Goal: Transaction & Acquisition: Book appointment/travel/reservation

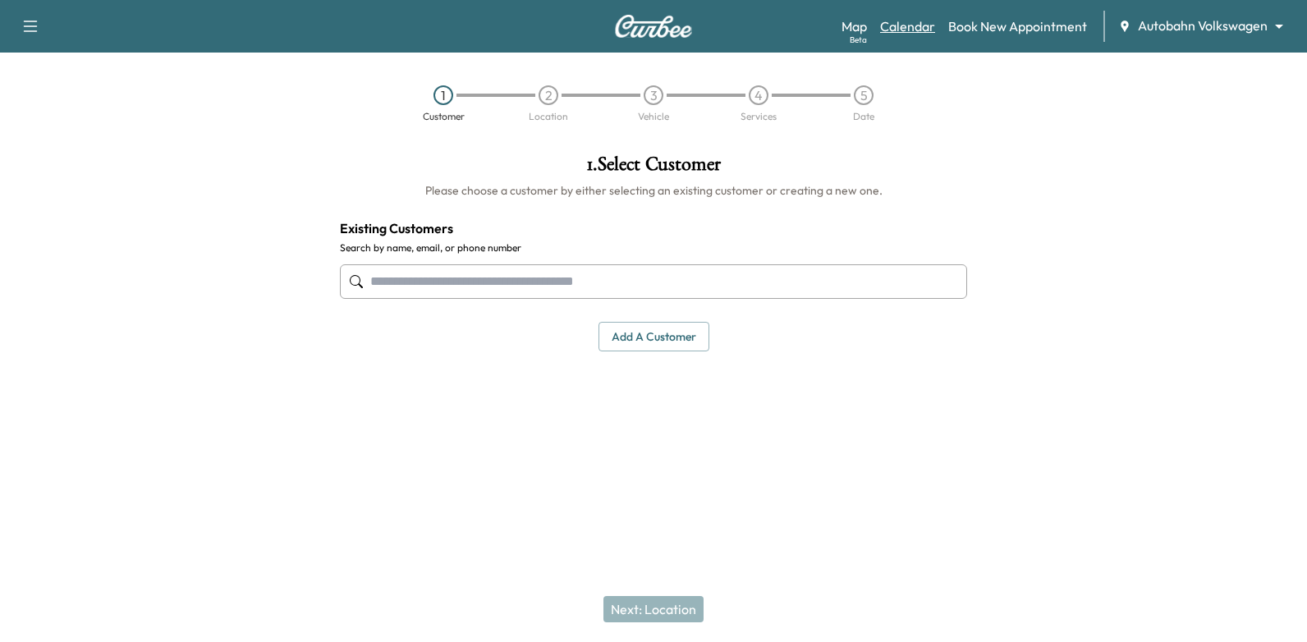
click at [907, 32] on link "Calendar" at bounding box center [907, 26] width 55 height 20
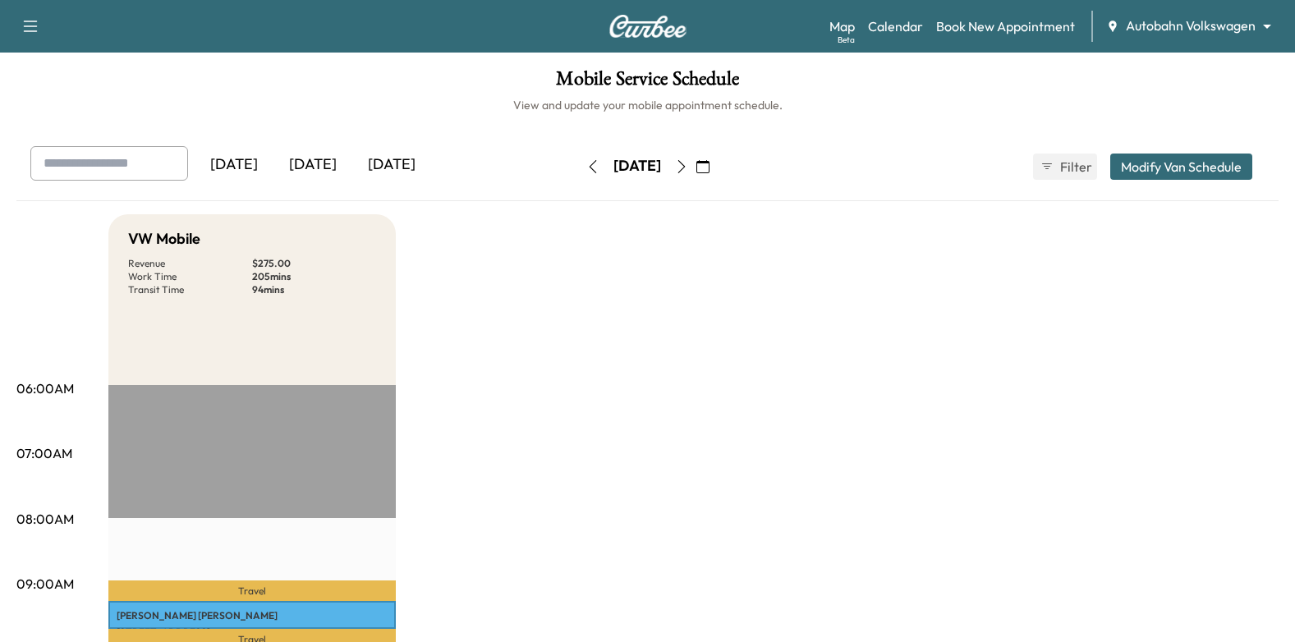
click at [717, 164] on button "button" at bounding box center [703, 167] width 28 height 26
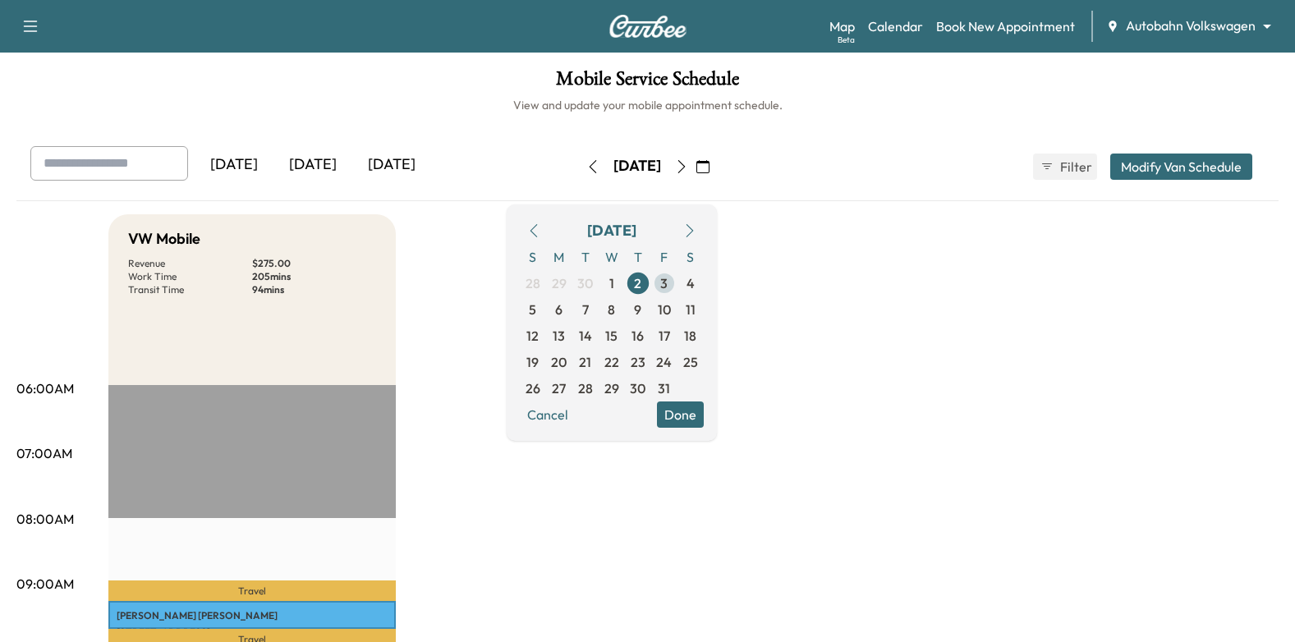
click at [667, 279] on span "3" at bounding box center [663, 283] width 7 height 20
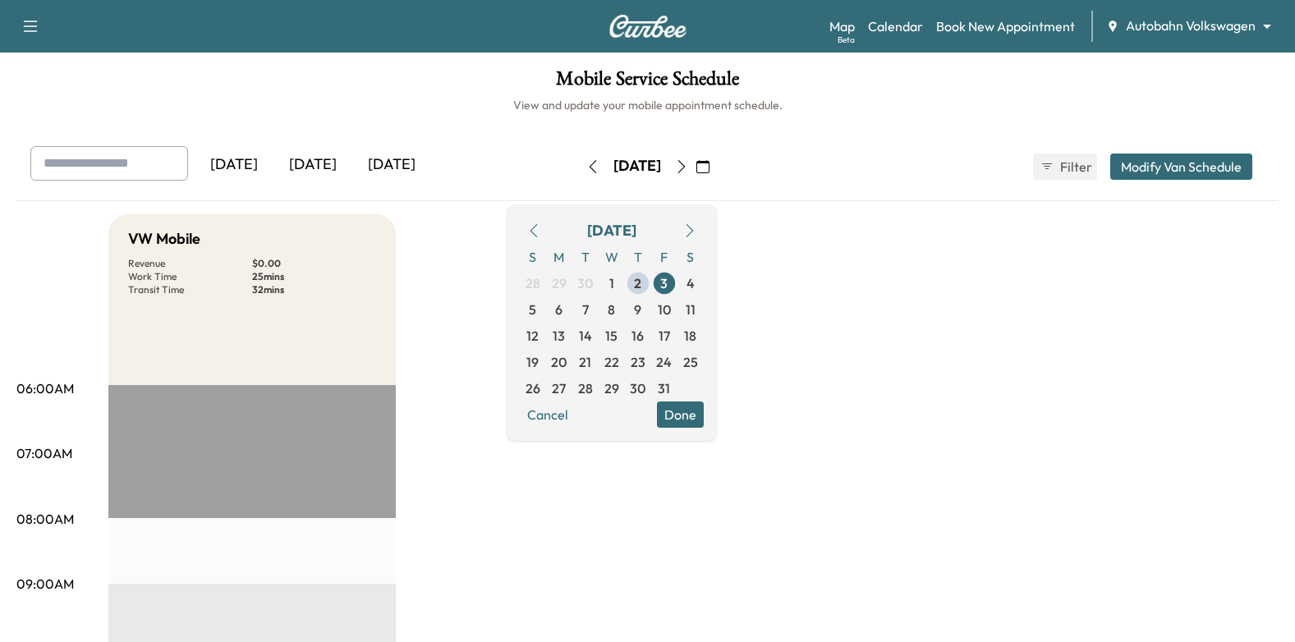
click at [704, 415] on button "Done" at bounding box center [680, 414] width 47 height 26
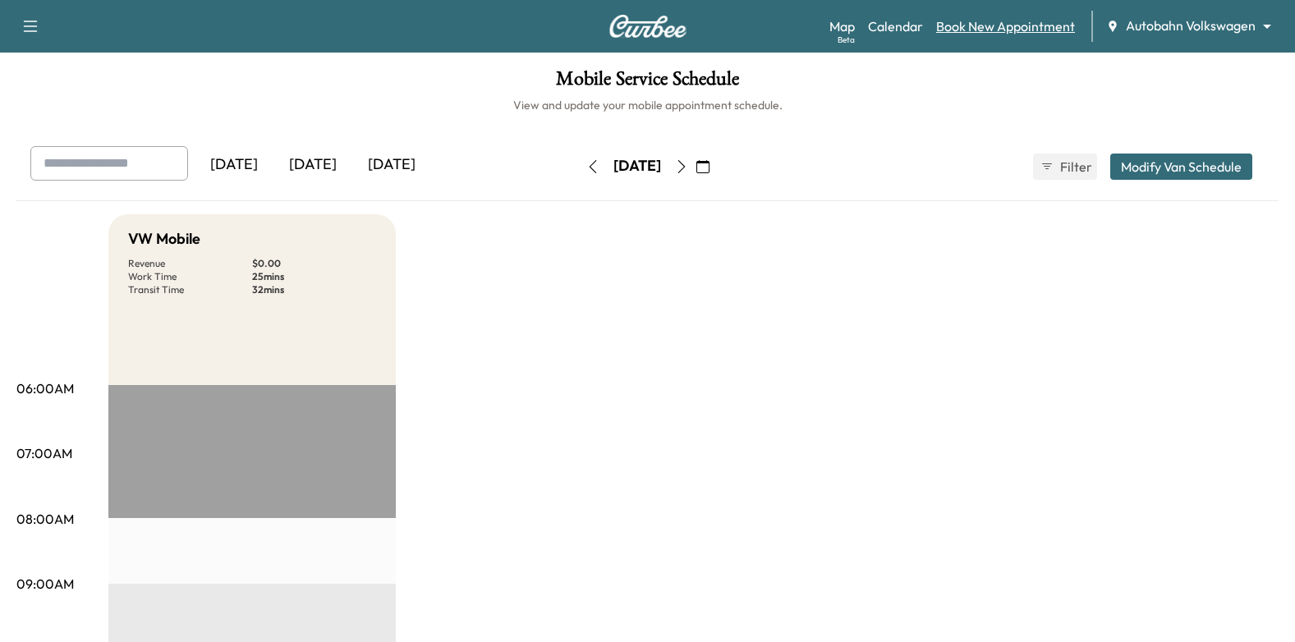
click at [994, 31] on link "Book New Appointment" at bounding box center [1005, 26] width 139 height 20
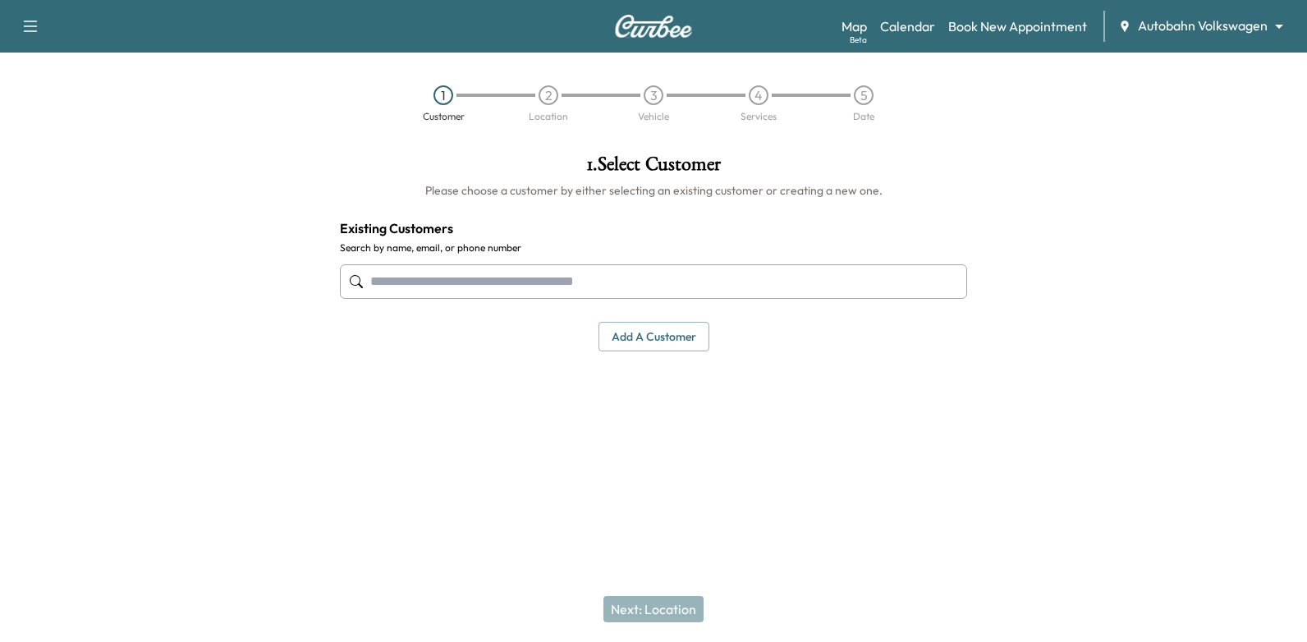
click at [737, 273] on input "text" at bounding box center [653, 281] width 627 height 34
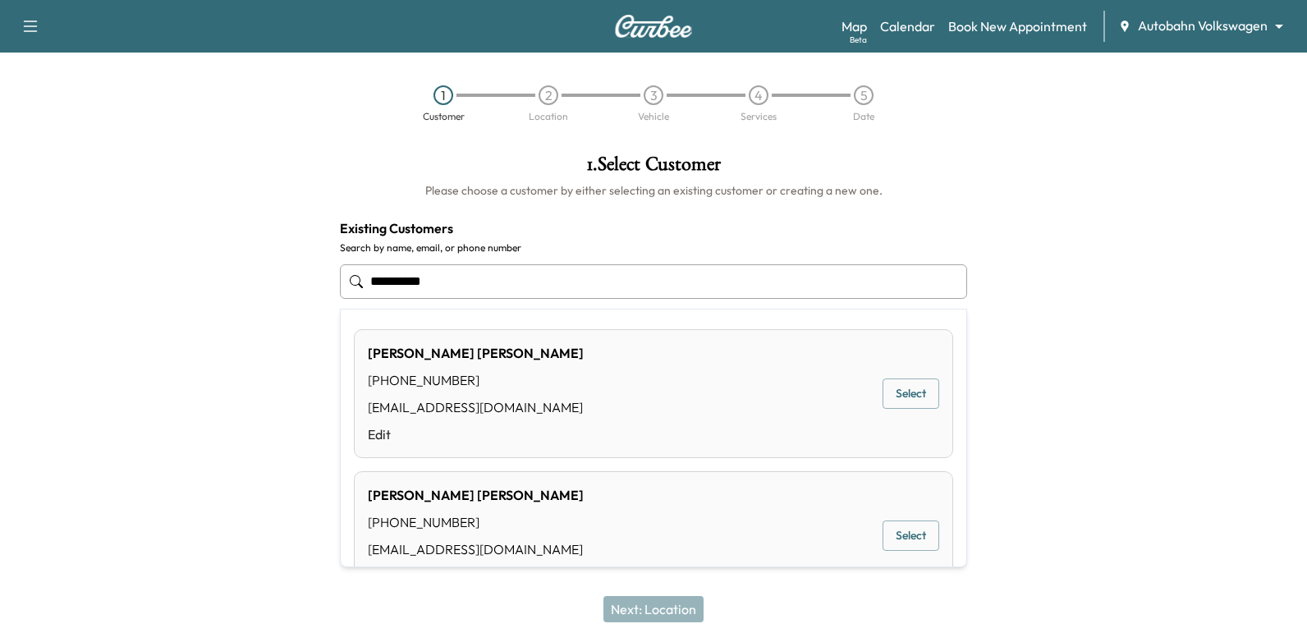
click at [907, 387] on button "Select" at bounding box center [911, 393] width 57 height 30
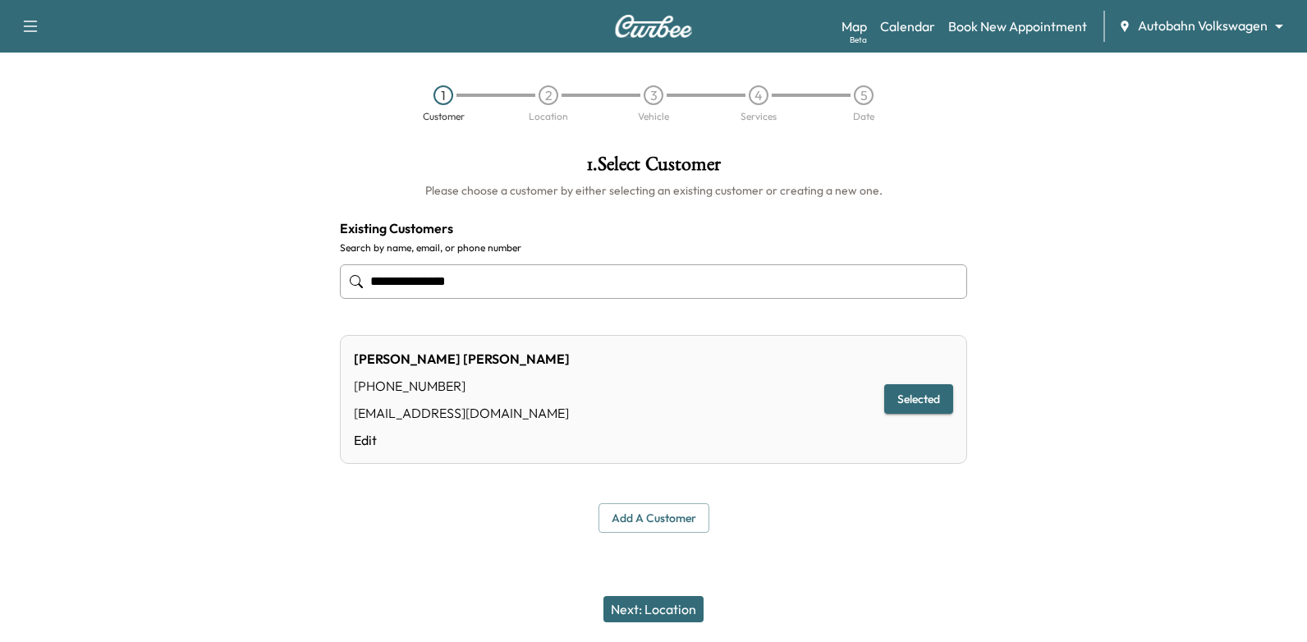
type input "**********"
click at [684, 603] on button "Next: Location" at bounding box center [653, 609] width 100 height 26
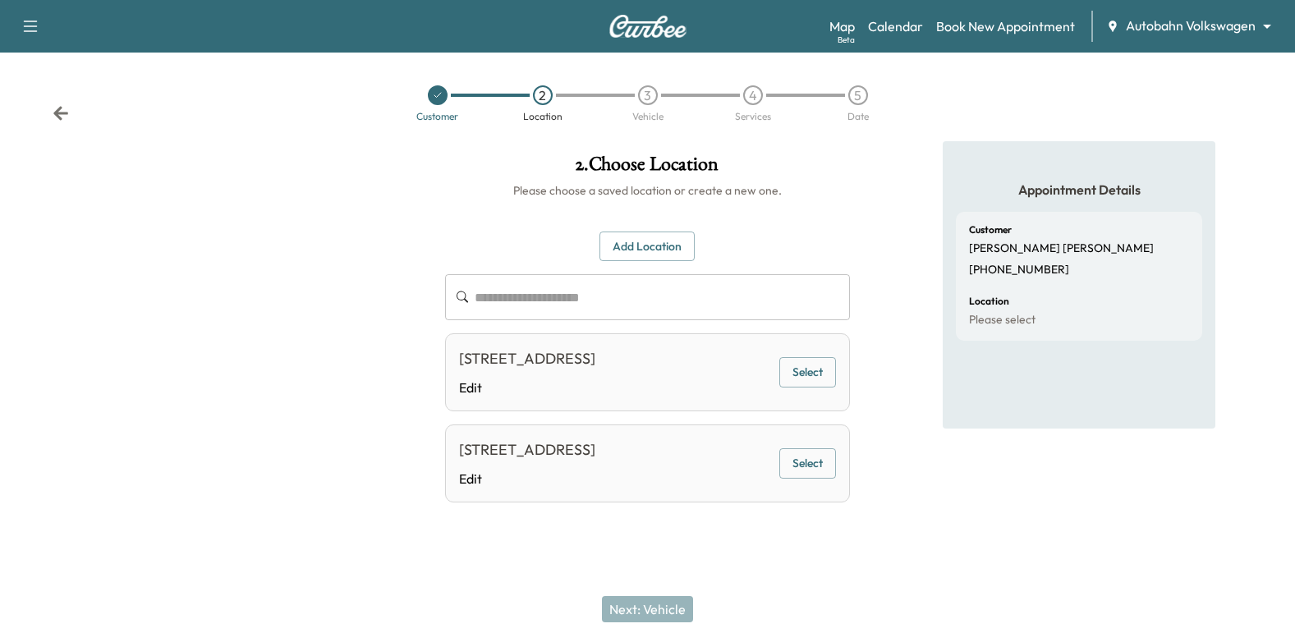
scroll to position [5, 0]
click at [815, 373] on button "Select" at bounding box center [807, 372] width 57 height 30
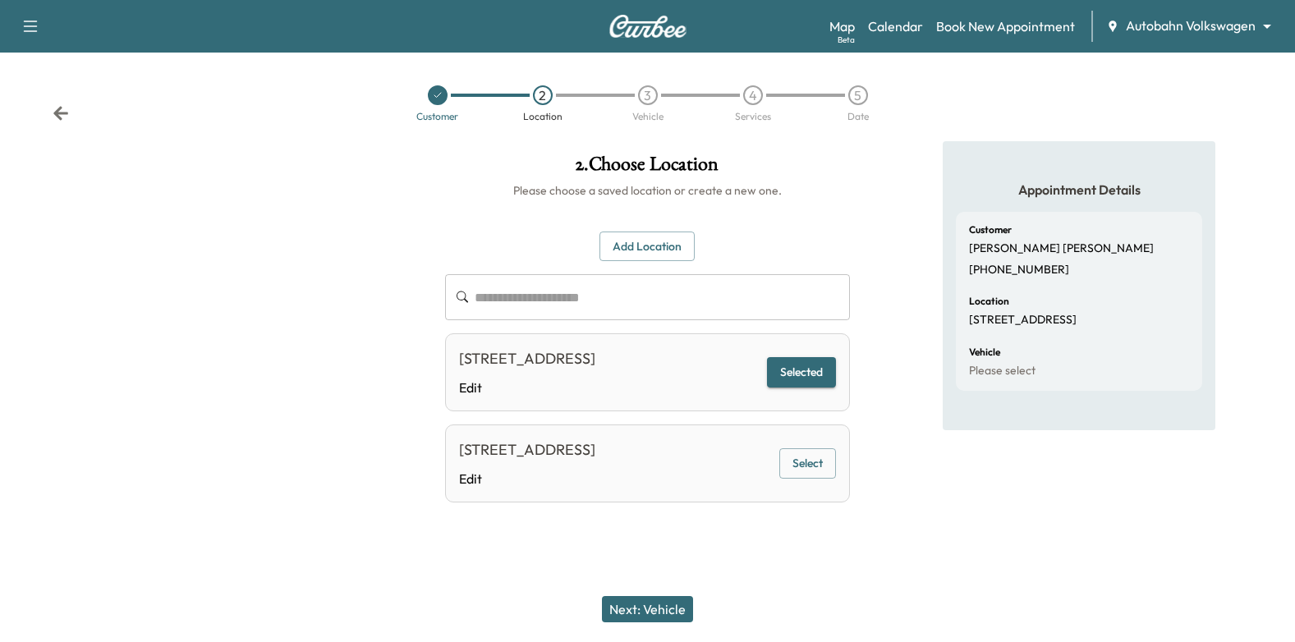
click at [645, 621] on button "Next: Vehicle" at bounding box center [647, 609] width 91 height 26
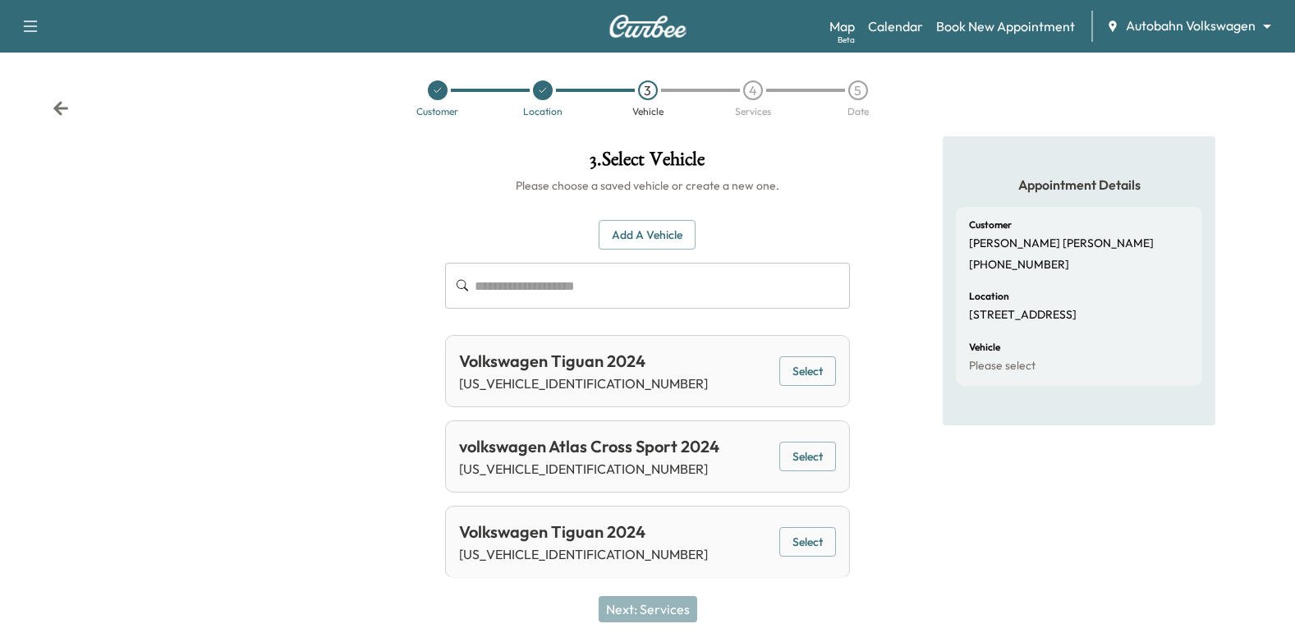
scroll to position [7, 0]
